Goal: Task Accomplishment & Management: Manage account settings

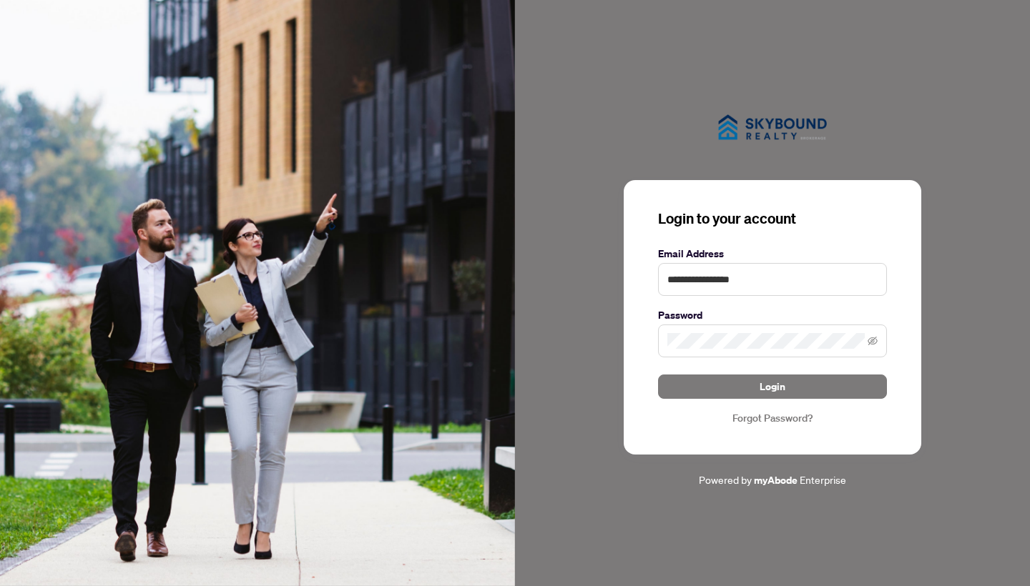
type input "**********"
click at [772, 386] on button "Login" at bounding box center [772, 387] width 229 height 24
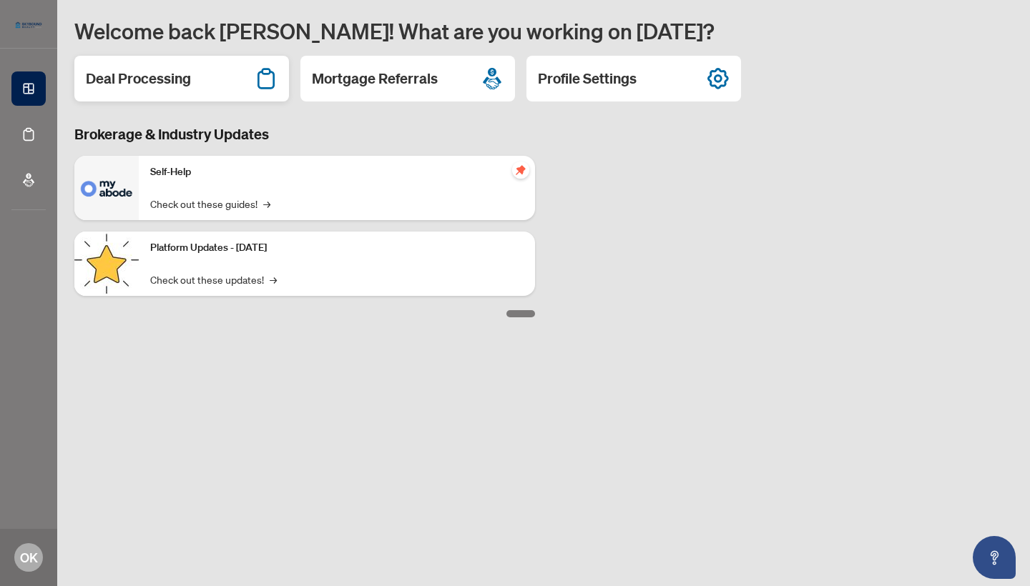
click at [137, 71] on h2 "Deal Processing" at bounding box center [138, 79] width 105 height 20
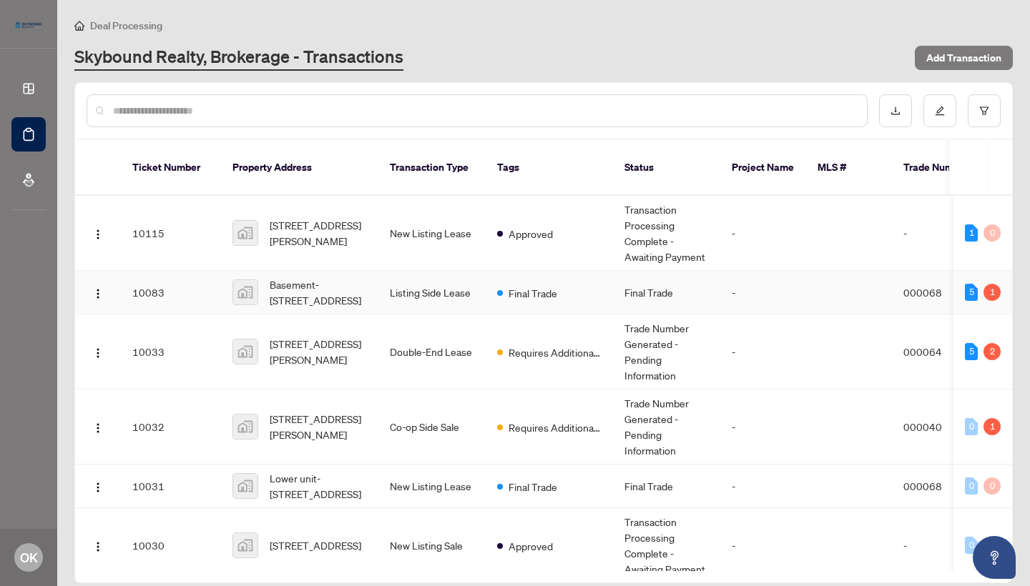
click at [423, 290] on td "Listing Side Lease" at bounding box center [431, 293] width 107 height 44
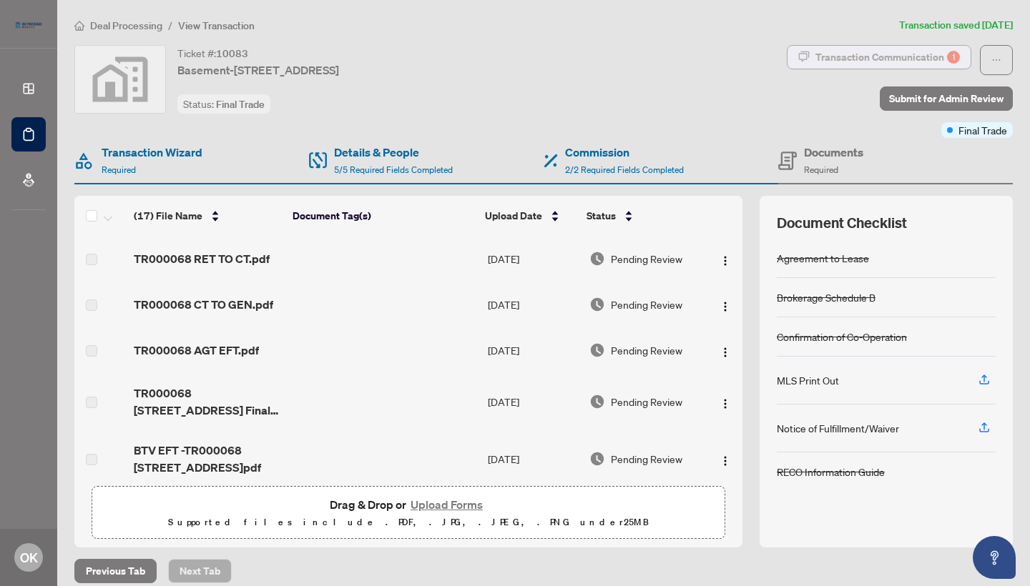
click at [875, 67] on div "Transaction Communication 1" at bounding box center [887, 57] width 144 height 23
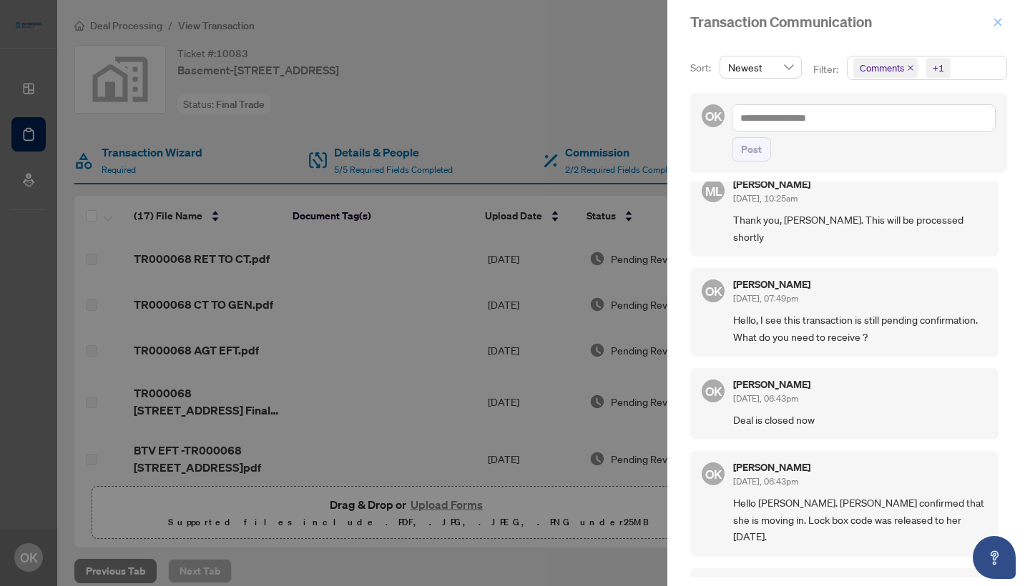
click at [998, 20] on icon "close" at bounding box center [998, 22] width 10 height 10
